Goal: Information Seeking & Learning: Learn about a topic

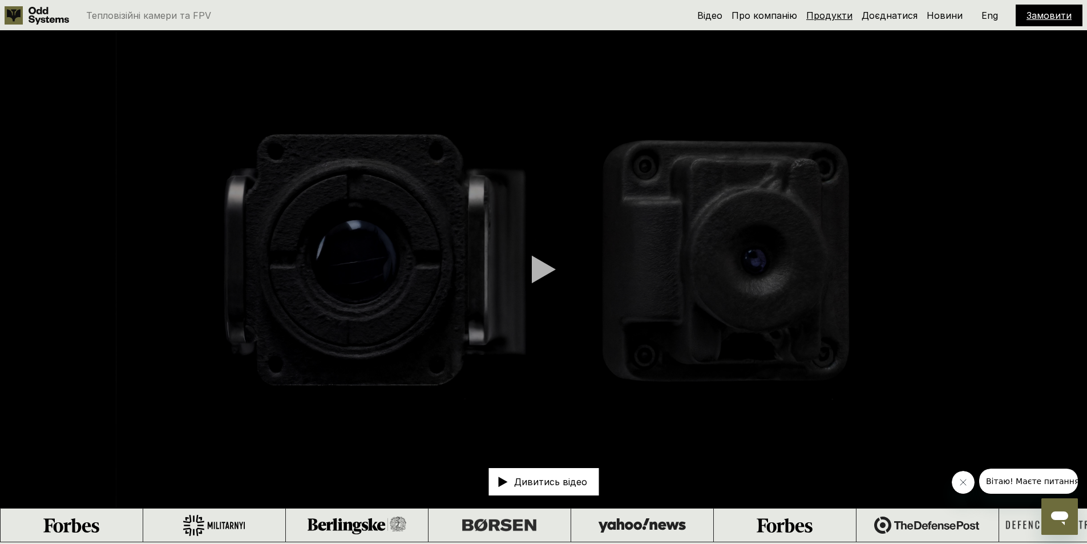
click at [840, 15] on link "Продукти" at bounding box center [829, 15] width 46 height 11
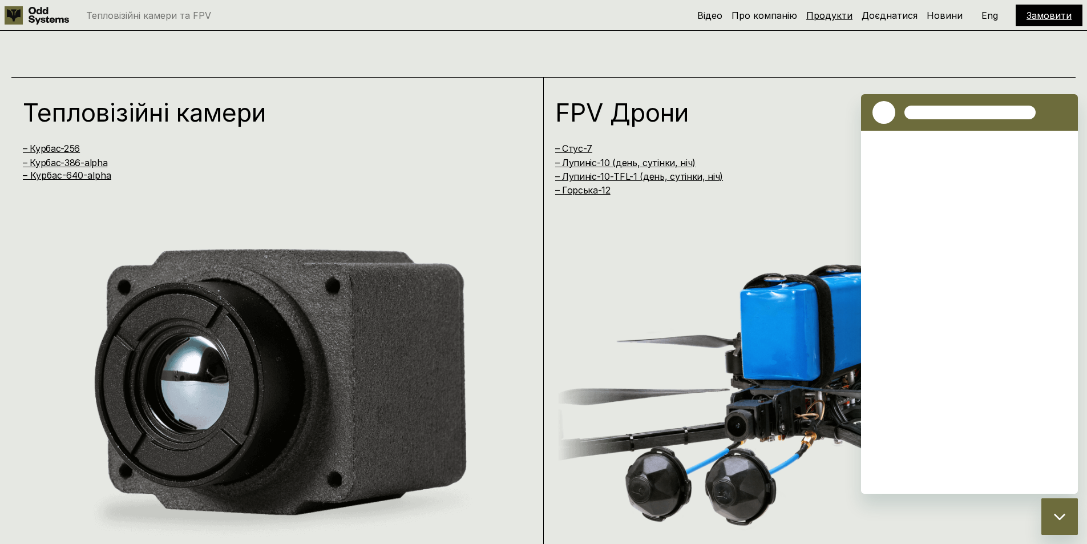
scroll to position [1086, 0]
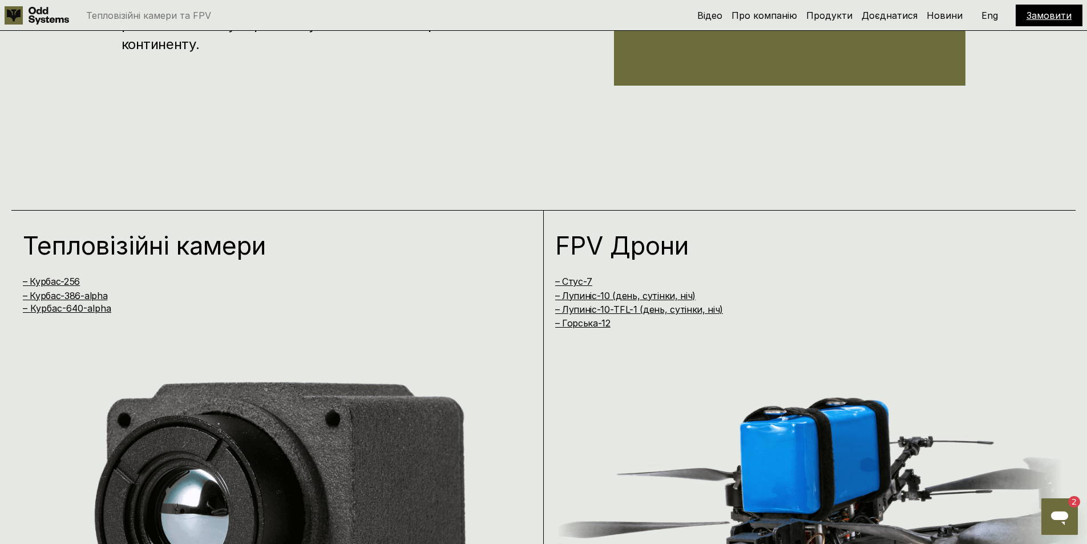
scroll to position [946, 0]
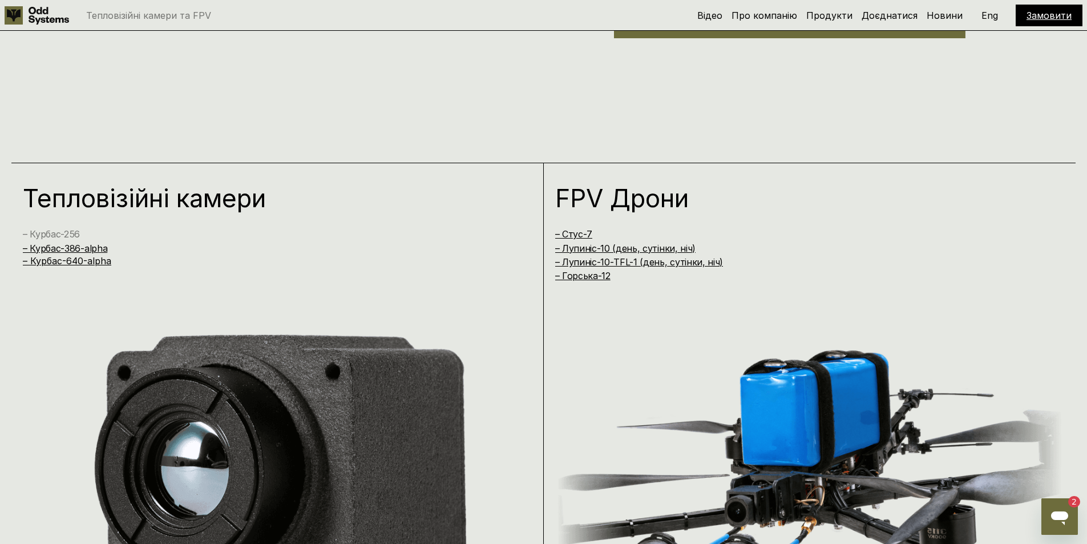
click at [71, 233] on link "– Курбас-256" at bounding box center [51, 233] width 57 height 11
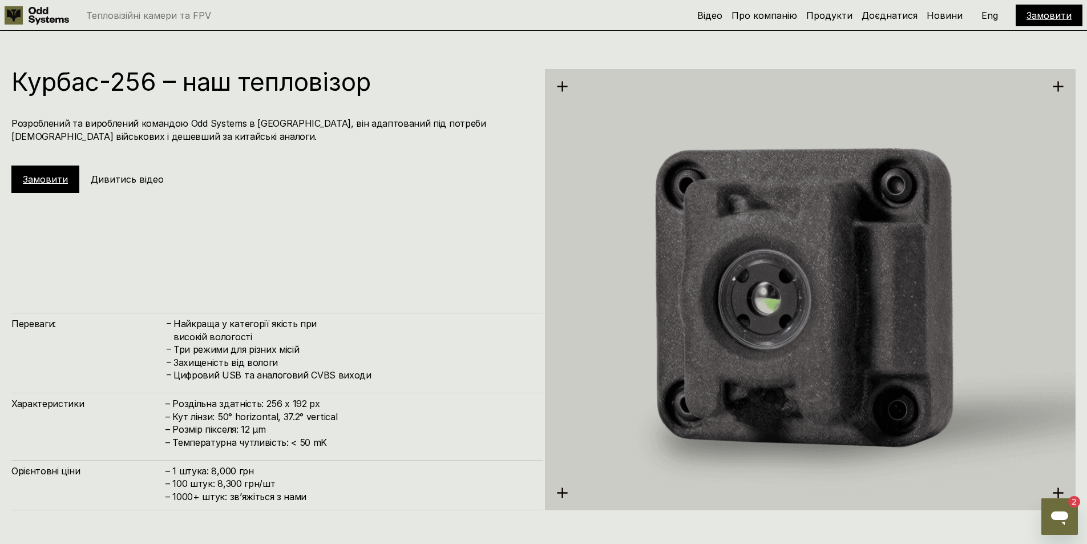
scroll to position [1630, 0]
